Goal: Information Seeking & Learning: Understand process/instructions

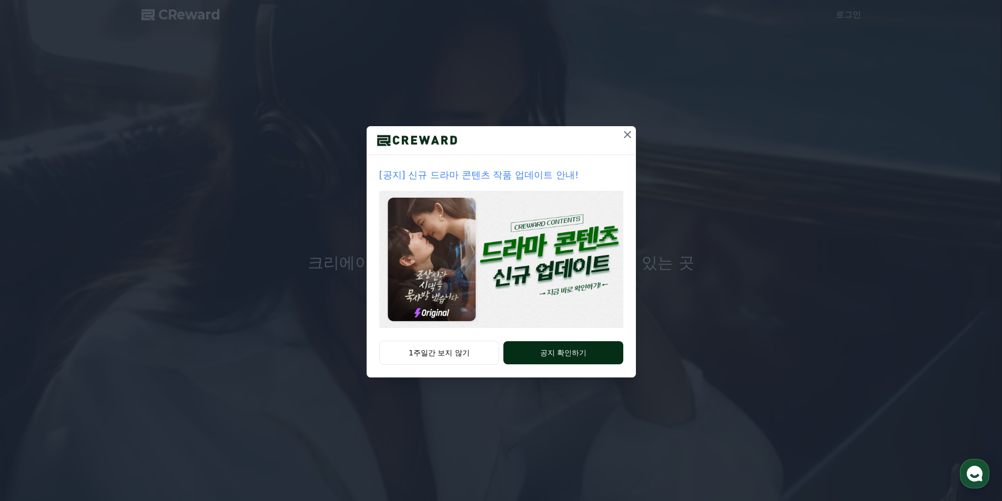
click at [542, 350] on button "공지 확인하기" at bounding box center [562, 352] width 119 height 23
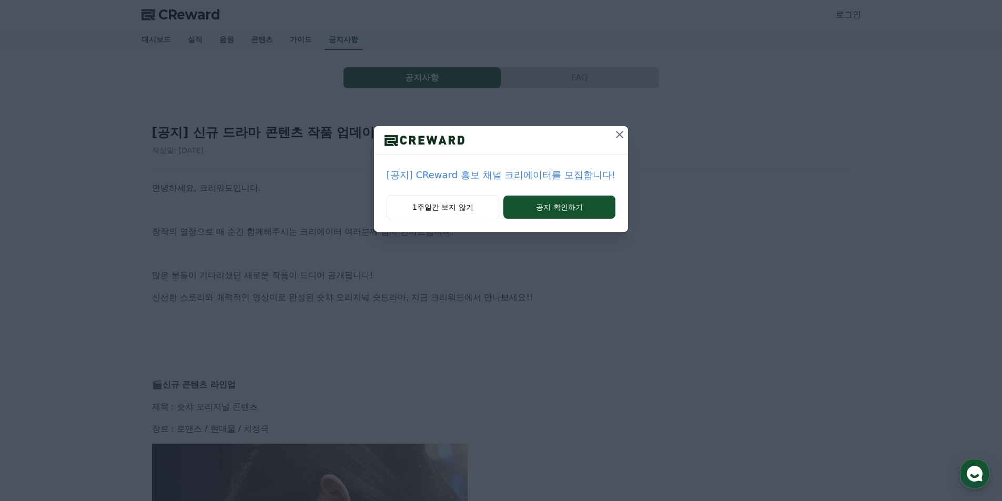
click at [617, 134] on icon at bounding box center [619, 134] width 7 height 7
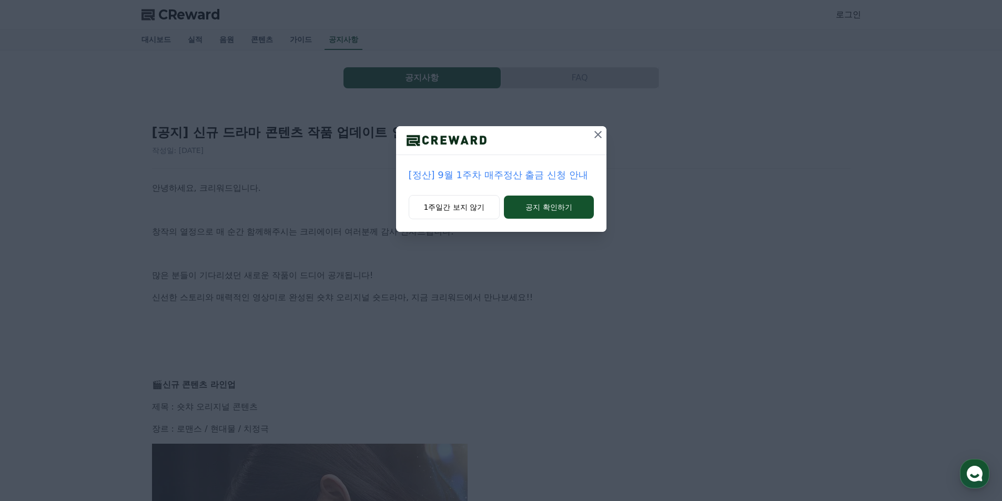
click at [598, 136] on icon at bounding box center [598, 134] width 13 height 13
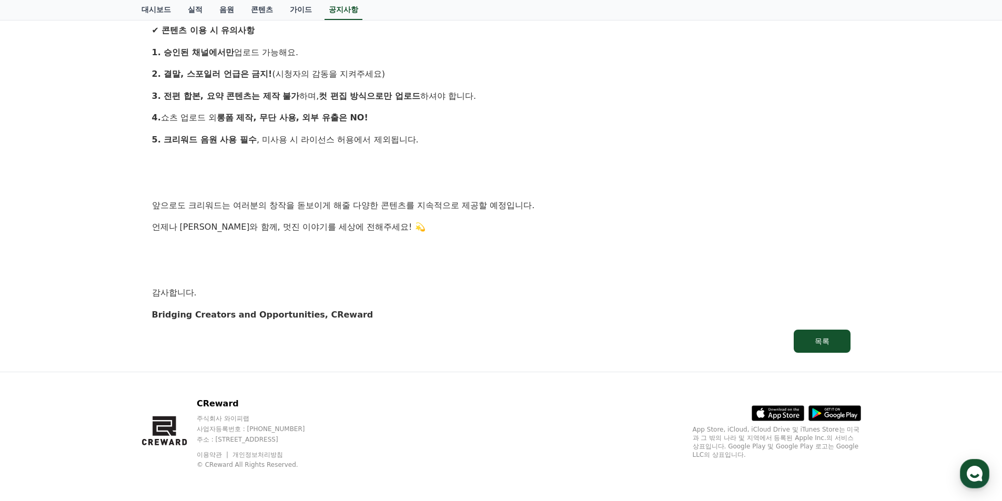
scroll to position [1007, 0]
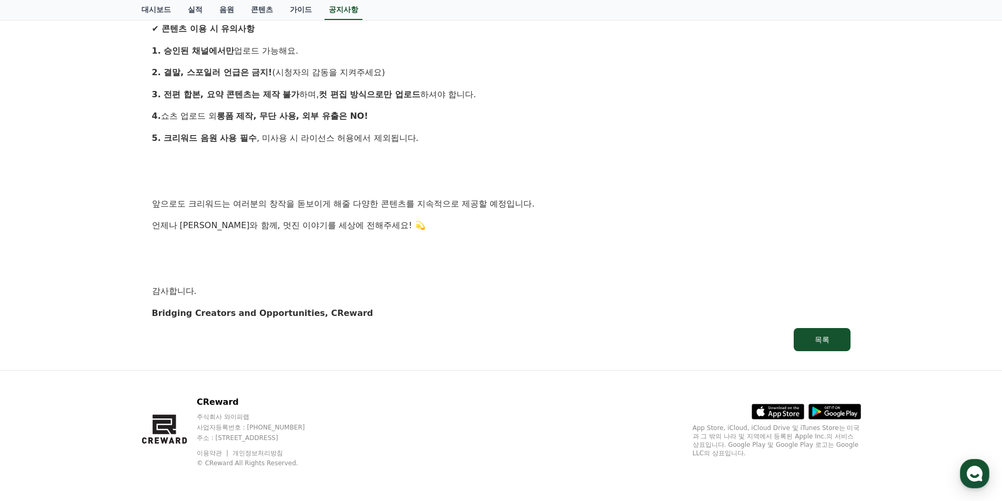
click at [267, 97] on strong "3. 전편 합본, 요약 콘텐츠는 제작 불가" at bounding box center [226, 94] width 148 height 10
click at [303, 11] on link "가이드" at bounding box center [300, 10] width 39 height 20
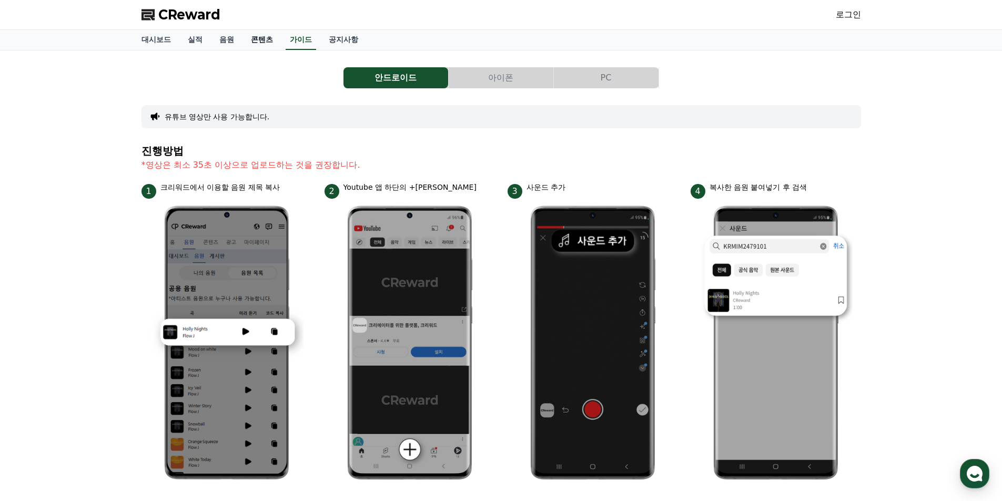
click at [245, 43] on link "콘텐츠" at bounding box center [262, 40] width 39 height 20
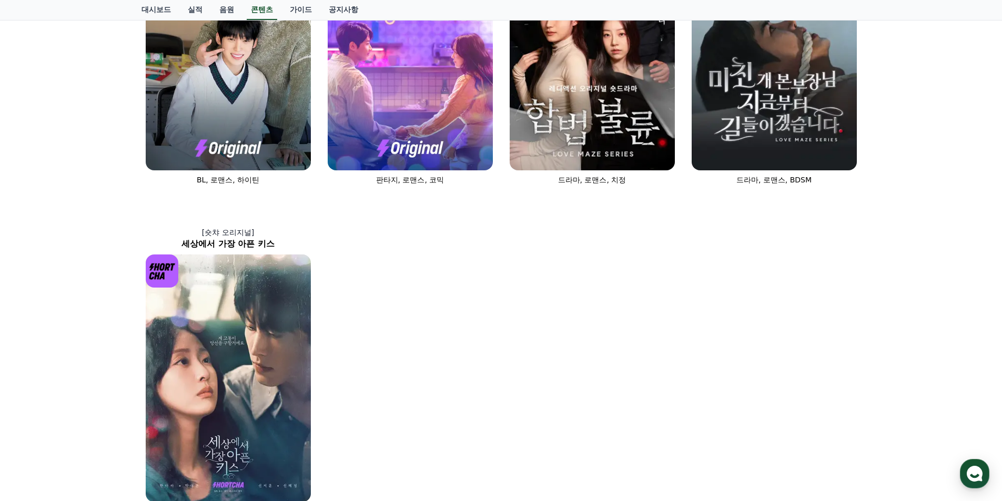
scroll to position [409, 0]
